Goal: Navigation & Orientation: Find specific page/section

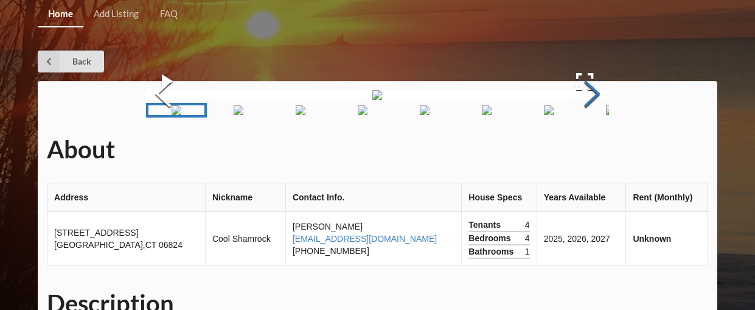
click at [596, 150] on button "Next Slide" at bounding box center [592, 95] width 34 height 110
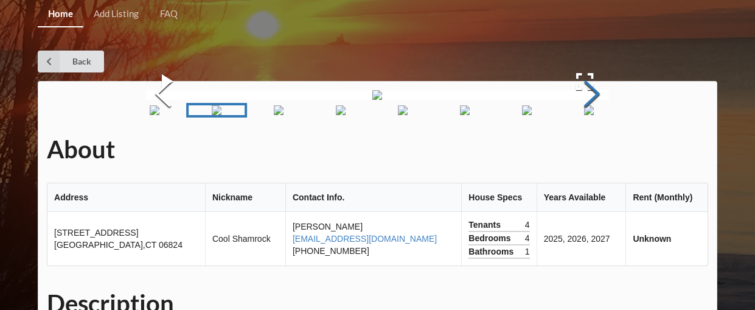
click at [596, 150] on button "Next Slide" at bounding box center [592, 95] width 34 height 110
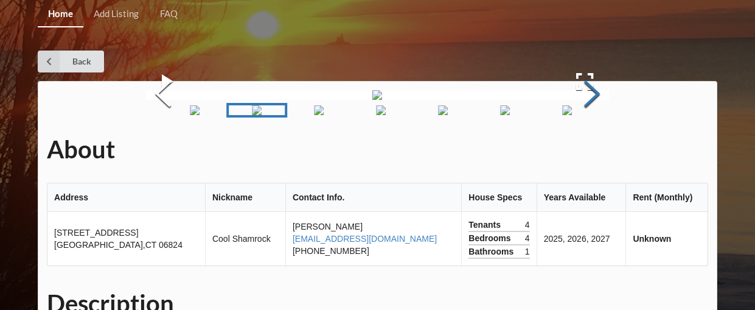
click at [596, 150] on button "Next Slide" at bounding box center [592, 95] width 34 height 110
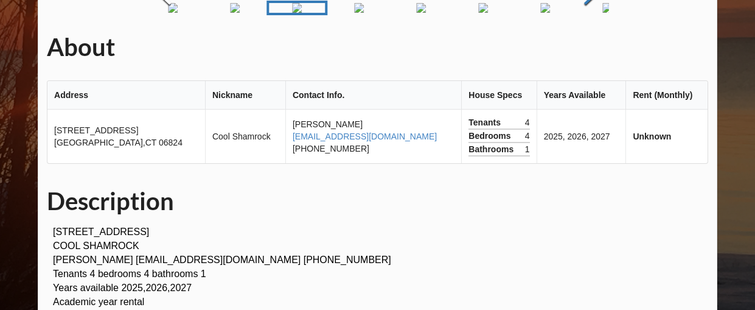
scroll to position [121, 0]
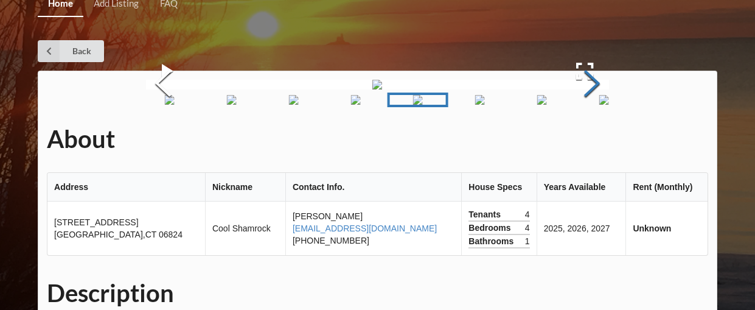
scroll to position [0, 0]
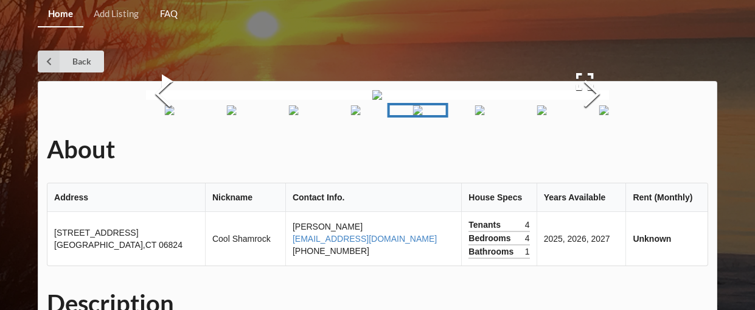
click at [178, 15] on link "FAQ" at bounding box center [169, 14] width 38 height 26
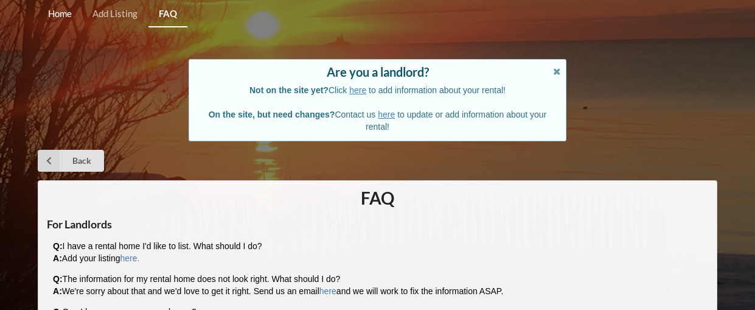
click at [72, 8] on link "Home" at bounding box center [60, 14] width 44 height 26
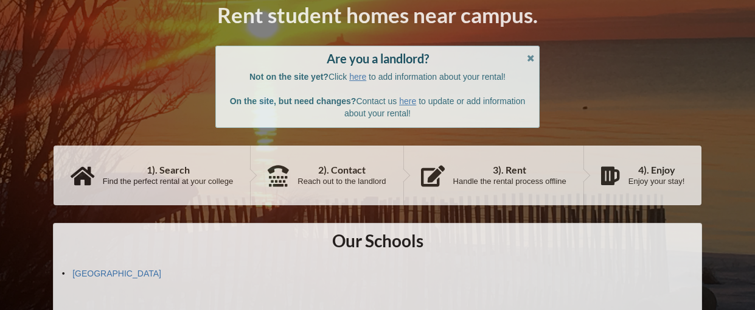
scroll to position [131, 0]
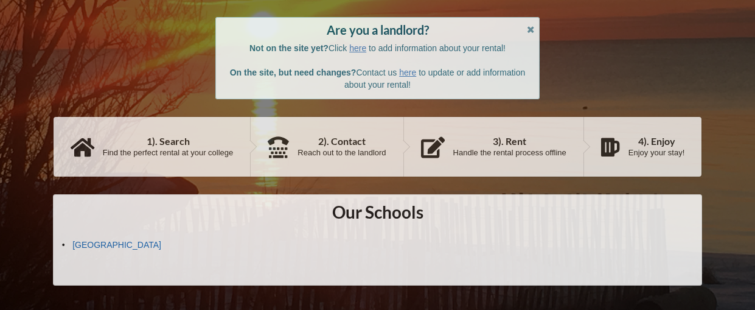
click at [104, 245] on link "[GEOGRAPHIC_DATA]" at bounding box center [116, 245] width 89 height 10
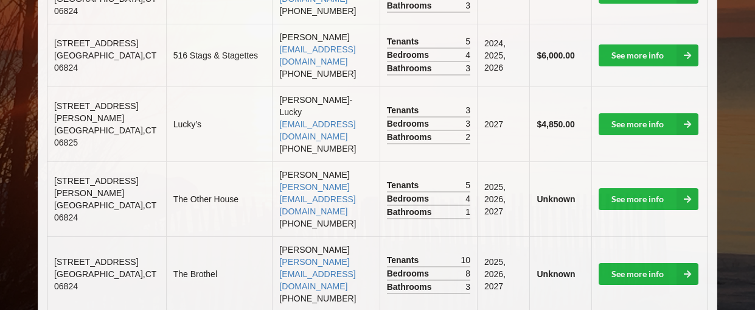
scroll to position [326, 0]
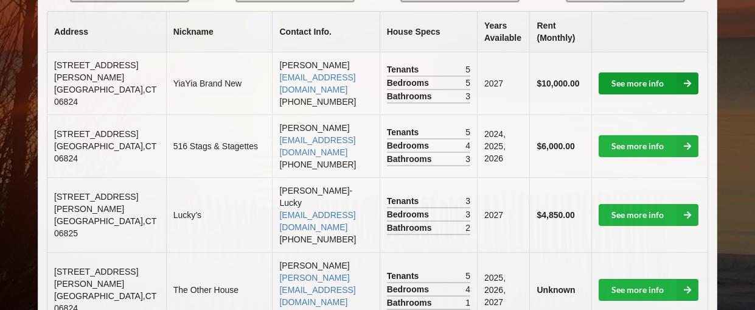
click at [659, 86] on link "See more info" at bounding box center [649, 83] width 100 height 22
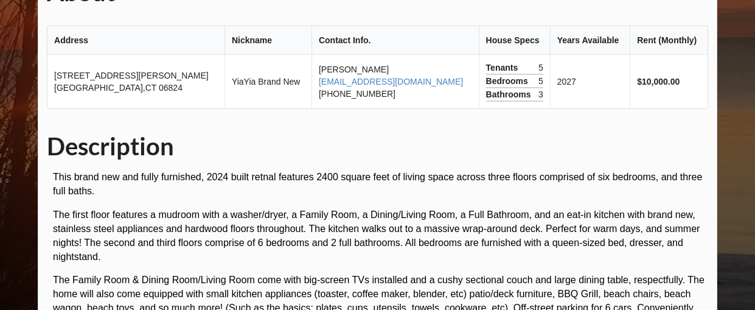
scroll to position [156, 0]
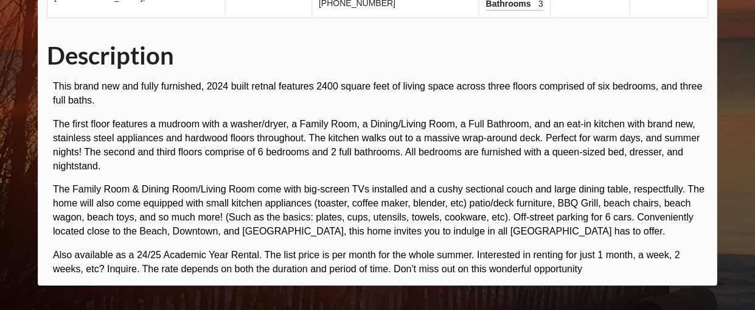
scroll to position [399, 0]
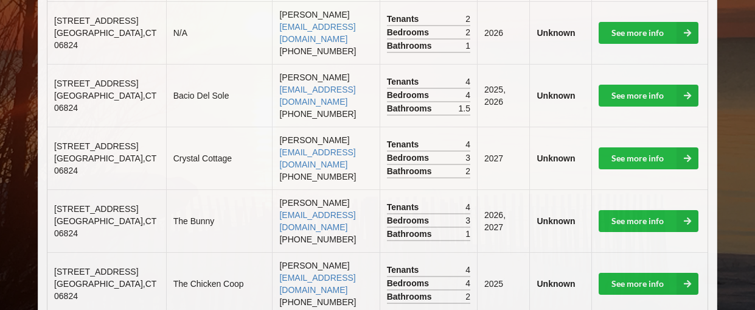
scroll to position [768, 0]
